Goal: Obtain resource: Obtain resource

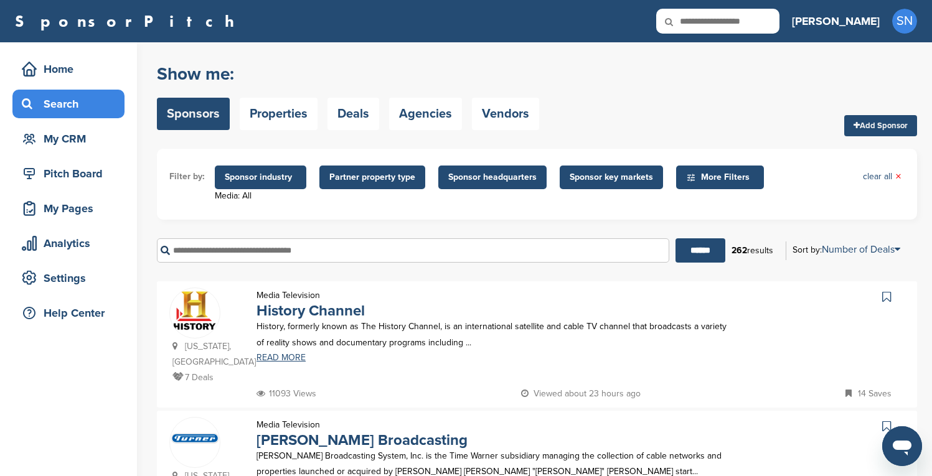
click at [301, 158] on icon at bounding box center [886, 297] width 9 height 12
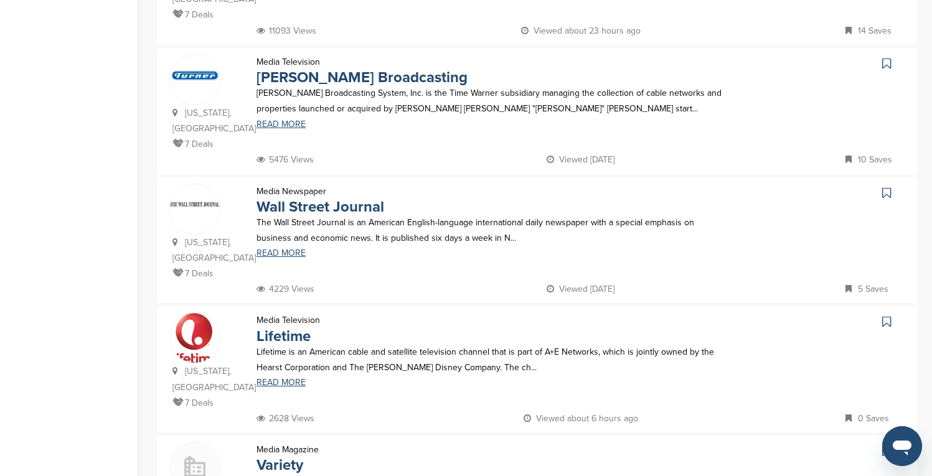
scroll to position [398, 0]
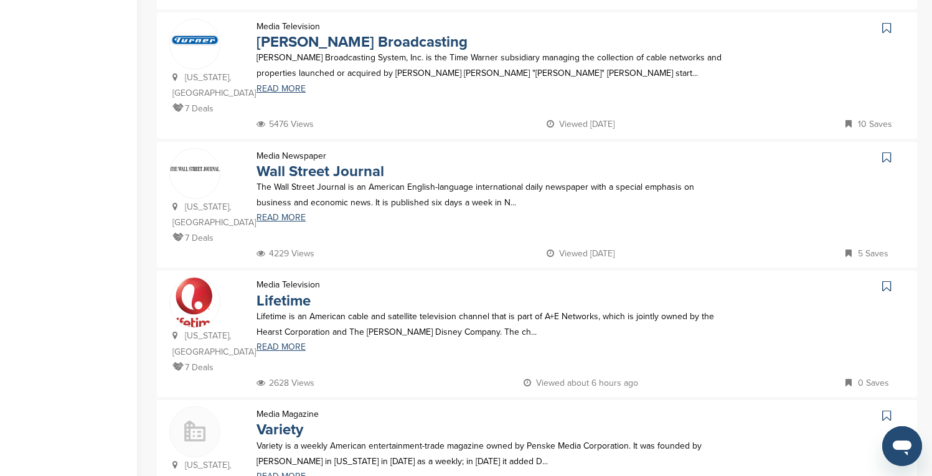
click at [301, 30] on icon at bounding box center [886, 28] width 9 height 12
click at [301, 151] on icon at bounding box center [886, 157] width 9 height 12
click at [301, 158] on icon at bounding box center [886, 286] width 9 height 12
click at [301, 158] on icon at bounding box center [886, 416] width 9 height 12
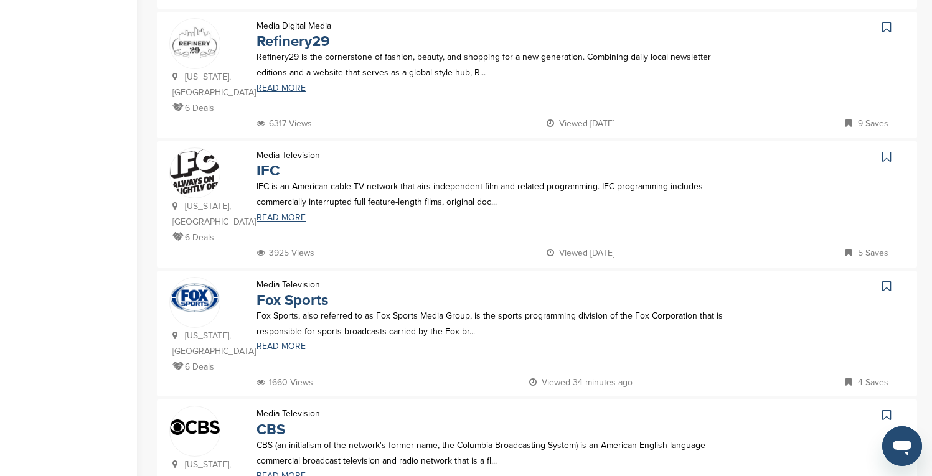
scroll to position [1021, 0]
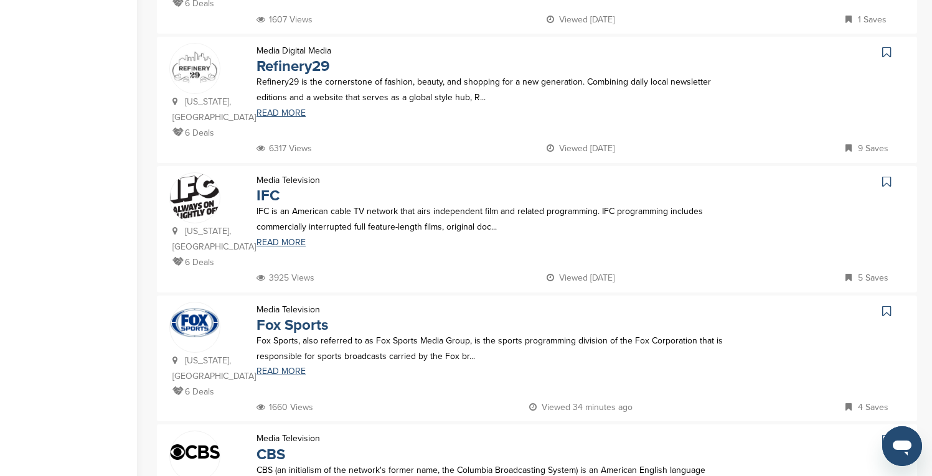
click at [301, 46] on icon at bounding box center [886, 52] width 9 height 12
click at [301, 158] on icon at bounding box center [886, 182] width 9 height 12
click at [301, 158] on icon at bounding box center [886, 311] width 9 height 12
click at [301, 158] on icon at bounding box center [886, 440] width 9 height 12
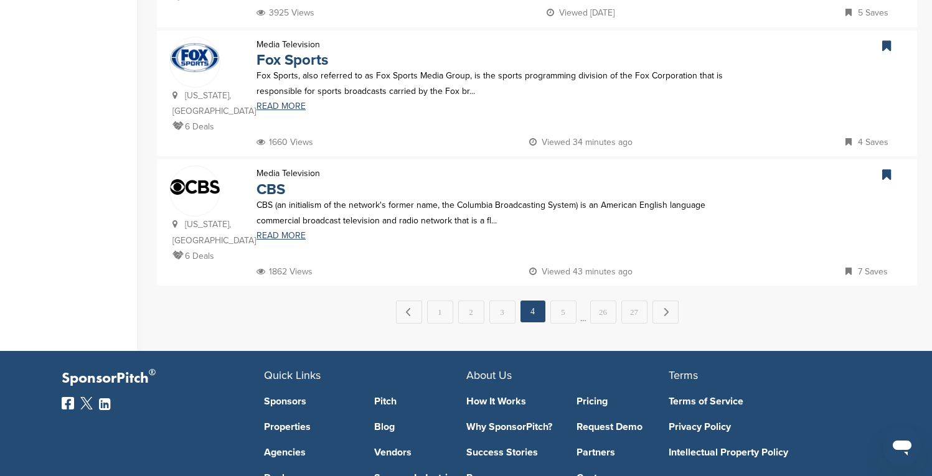
scroll to position [1295, 0]
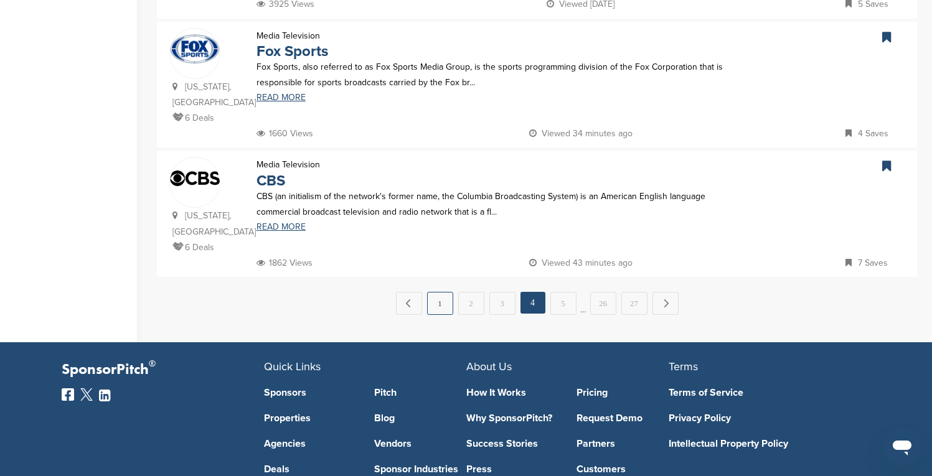
click at [301, 158] on link "1" at bounding box center [440, 303] width 26 height 23
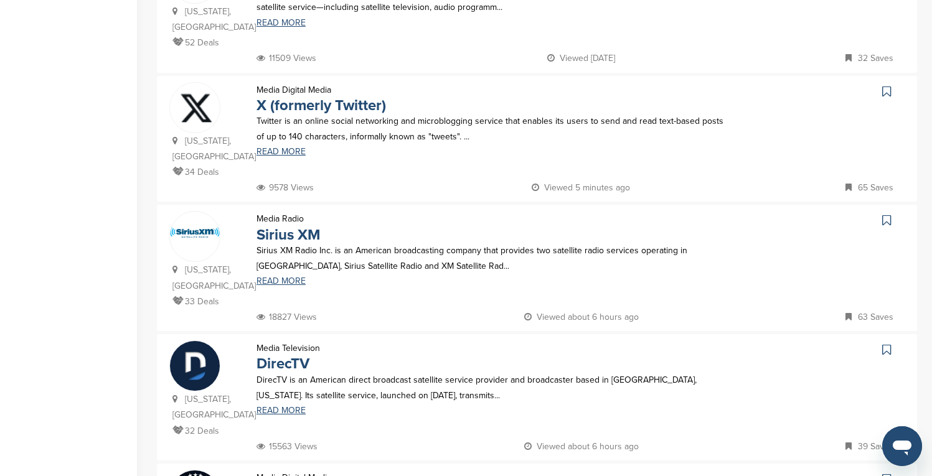
scroll to position [473, 0]
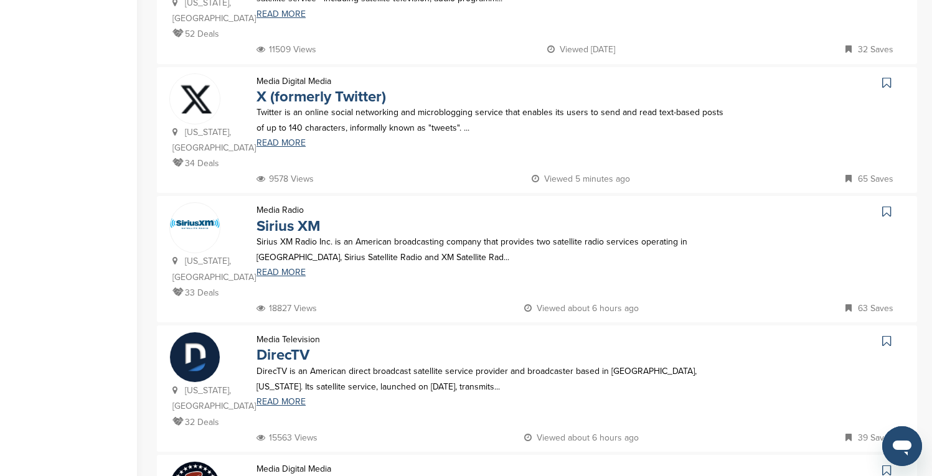
click at [301, 77] on icon at bounding box center [886, 83] width 9 height 12
click at [301, 158] on icon at bounding box center [886, 211] width 9 height 12
click at [301, 158] on icon at bounding box center [886, 341] width 9 height 12
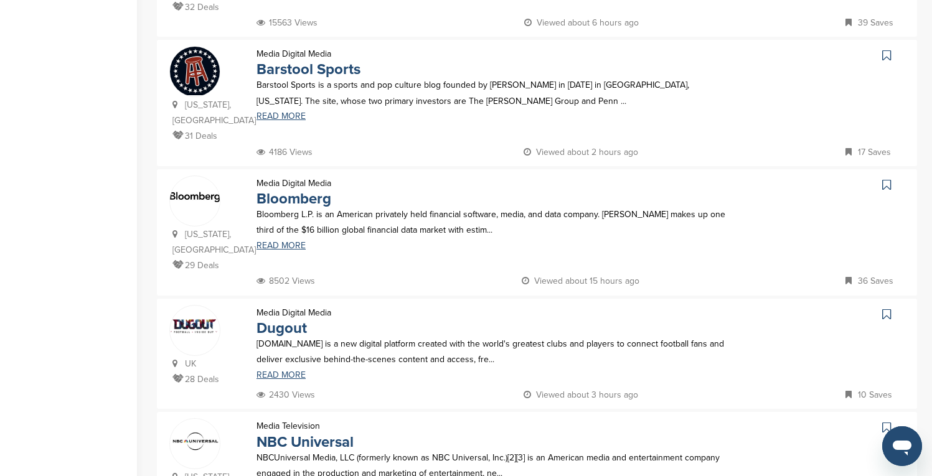
scroll to position [897, 0]
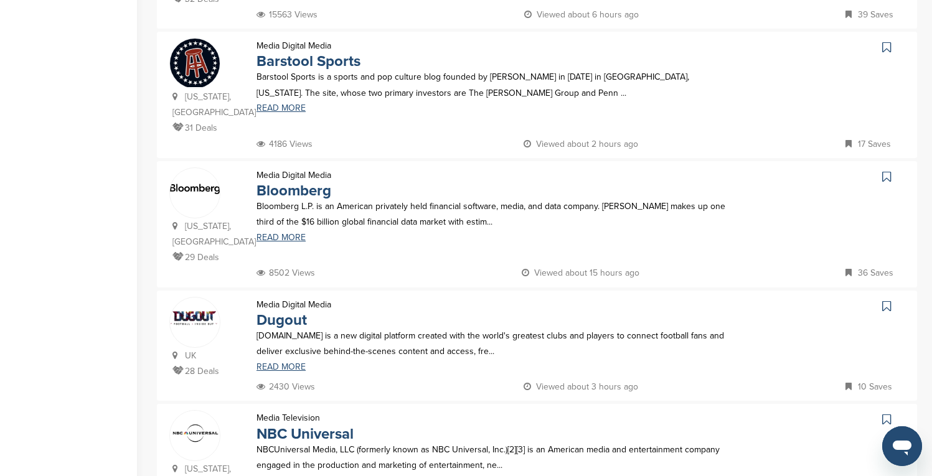
click at [301, 41] on icon at bounding box center [886, 47] width 9 height 12
click at [301, 158] on icon at bounding box center [886, 177] width 9 height 12
click at [301, 158] on icon at bounding box center [886, 419] width 9 height 12
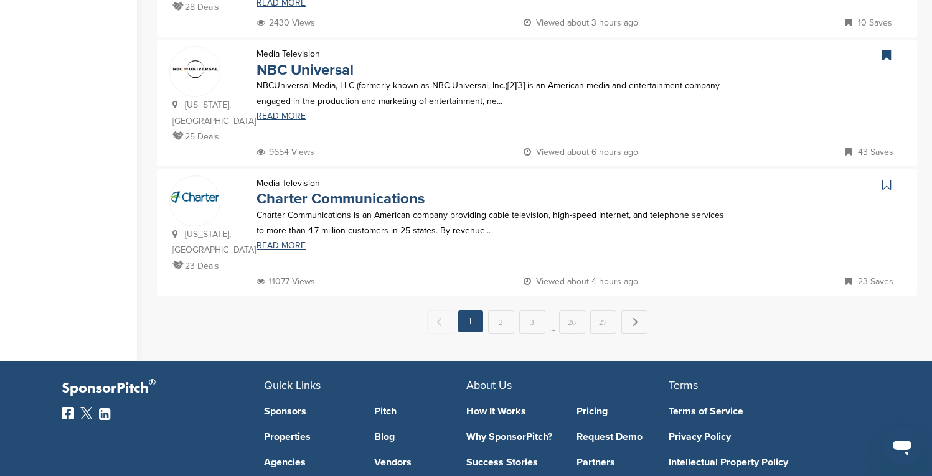
scroll to position [1270, 0]
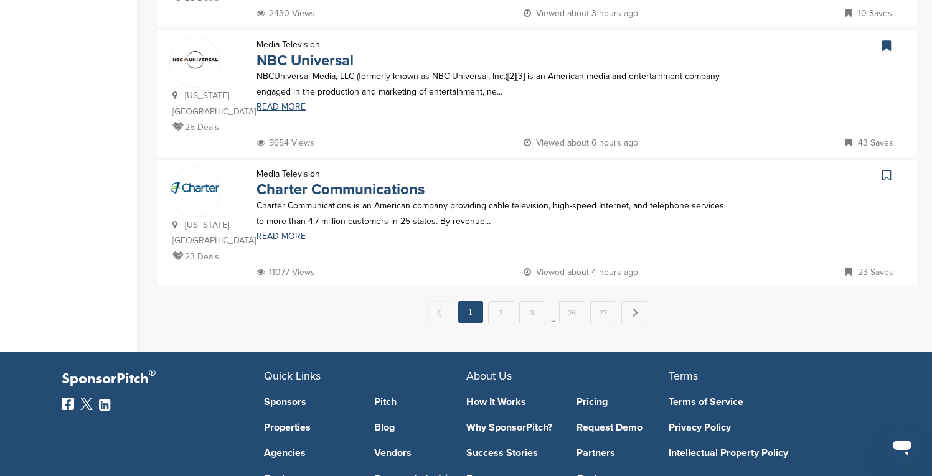
click at [301, 158] on icon at bounding box center [886, 175] width 9 height 12
click at [301, 158] on link "2" at bounding box center [501, 312] width 26 height 23
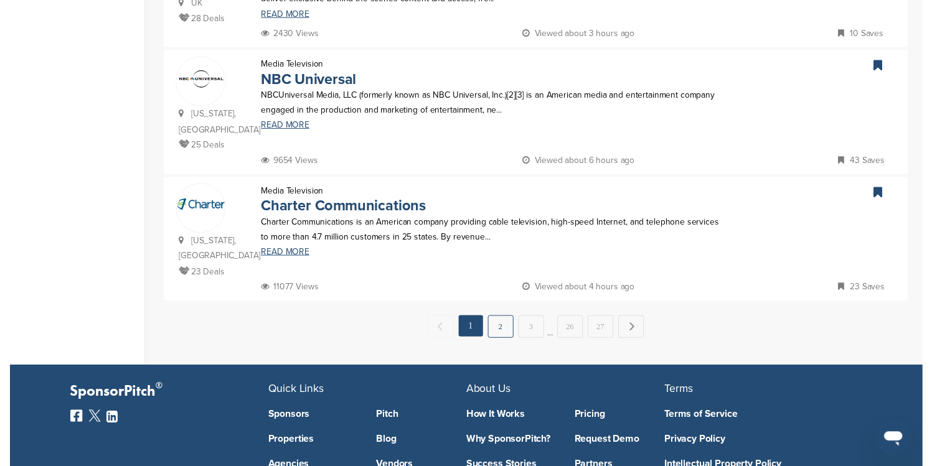
scroll to position [0, 0]
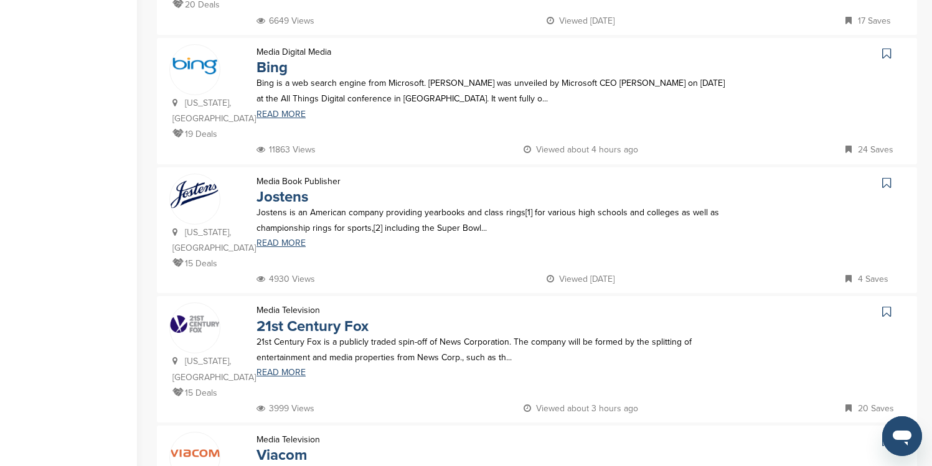
scroll to position [398, 0]
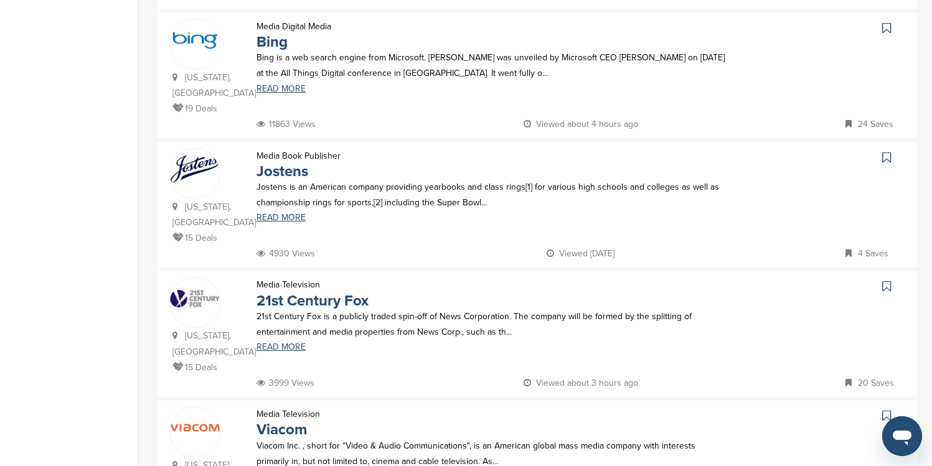
click at [301, 22] on icon at bounding box center [886, 28] width 9 height 12
click at [301, 151] on icon at bounding box center [886, 157] width 9 height 12
click at [301, 158] on icon at bounding box center [886, 286] width 9 height 12
click at [301, 158] on icon at bounding box center [886, 416] width 9 height 12
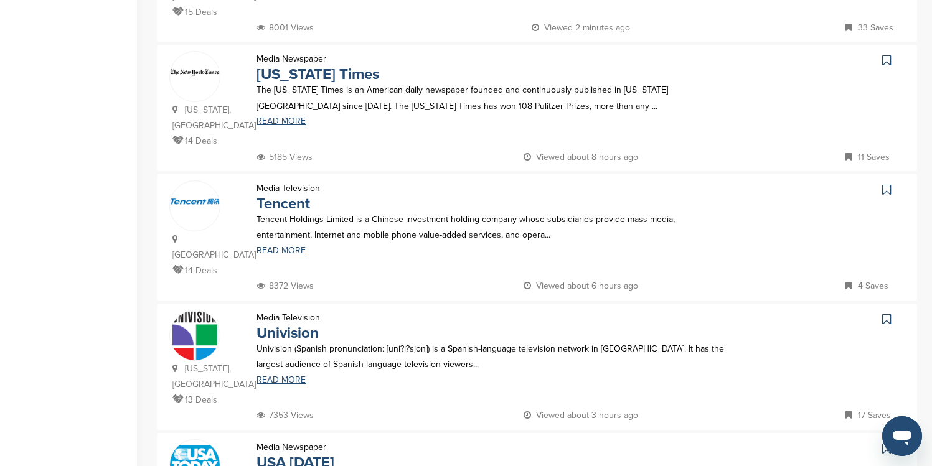
scroll to position [897, 0]
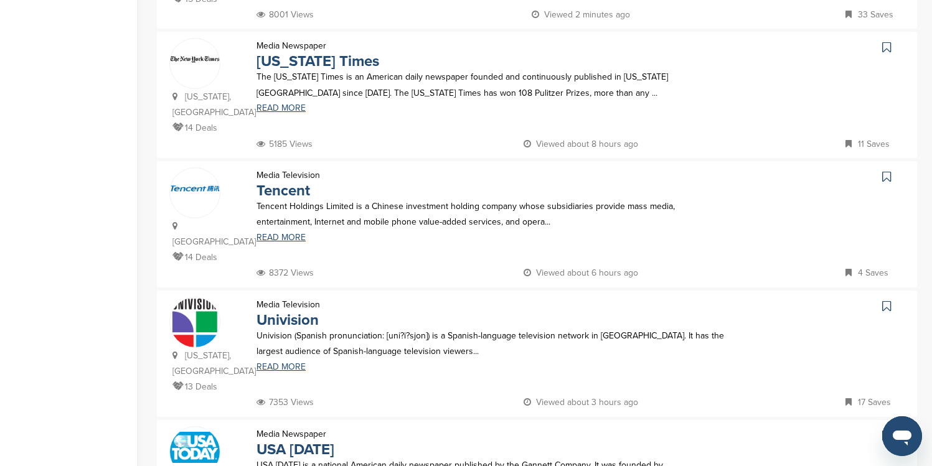
click at [301, 41] on icon at bounding box center [886, 47] width 9 height 12
click at [301, 158] on icon at bounding box center [886, 306] width 9 height 12
click at [301, 158] on icon at bounding box center [886, 436] width 9 height 12
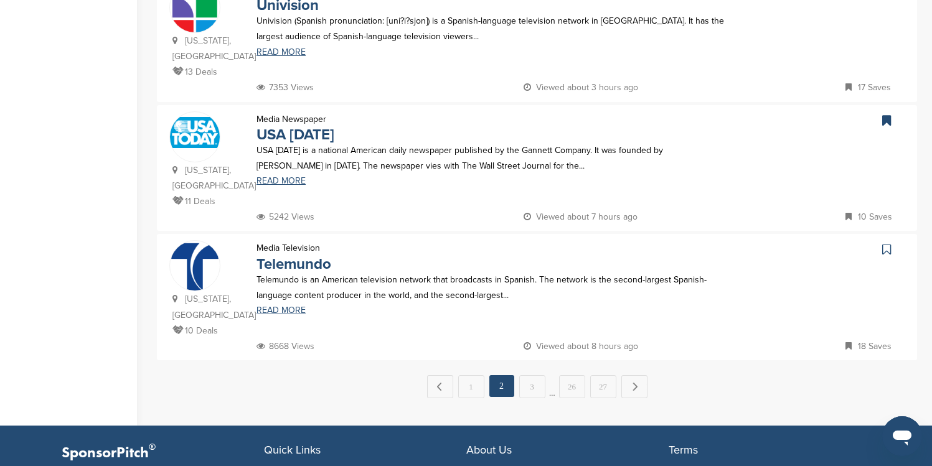
scroll to position [1245, 0]
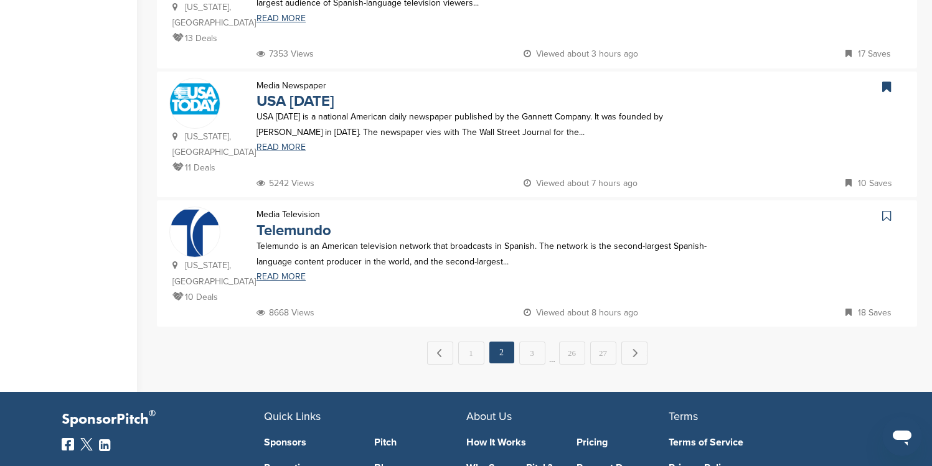
click at [301, 158] on icon at bounding box center [886, 216] width 9 height 12
click at [301, 158] on link "3" at bounding box center [532, 353] width 26 height 23
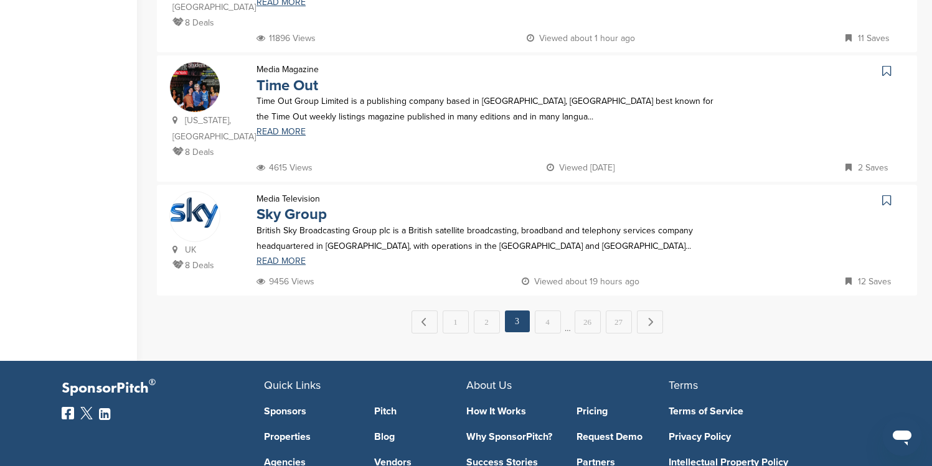
scroll to position [0, 0]
